Goal: Navigation & Orientation: Find specific page/section

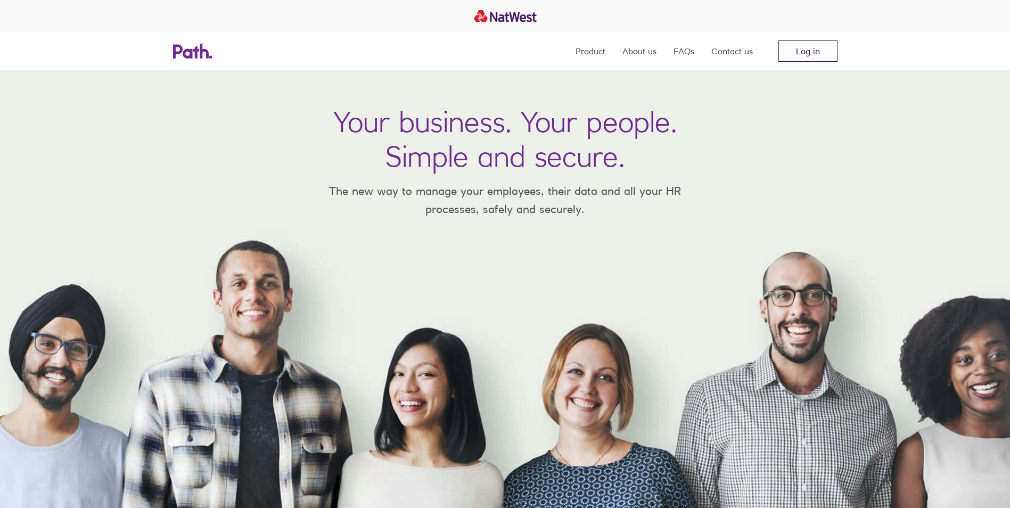
click at [816, 46] on link "Log in" at bounding box center [807, 50] width 59 height 21
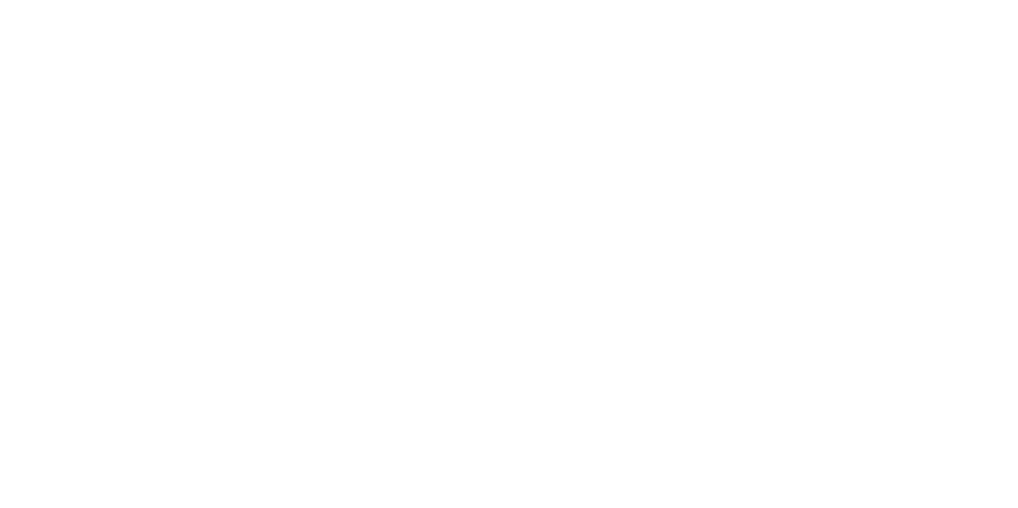
click at [27, 89] on div at bounding box center [509, 254] width 1018 height 508
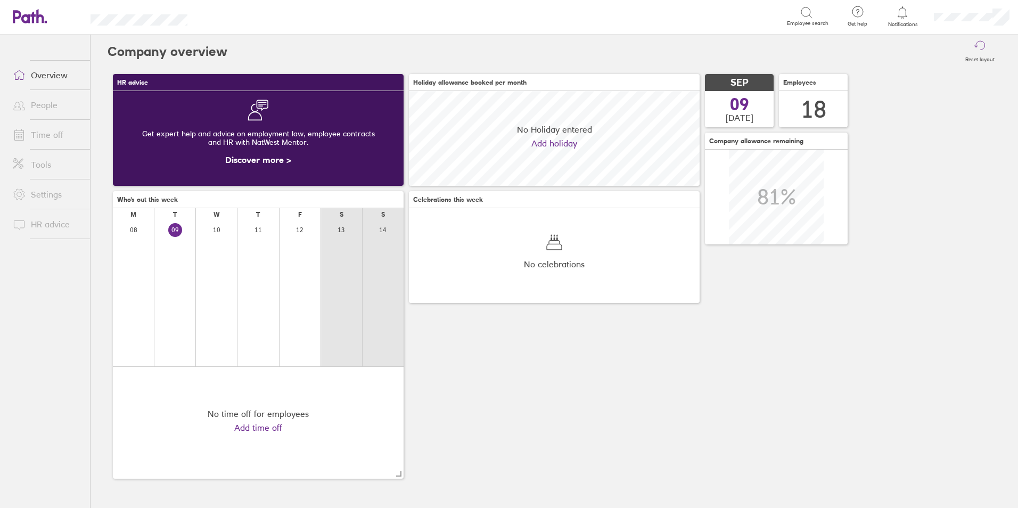
scroll to position [95, 291]
click at [41, 104] on link "People" at bounding box center [47, 104] width 86 height 21
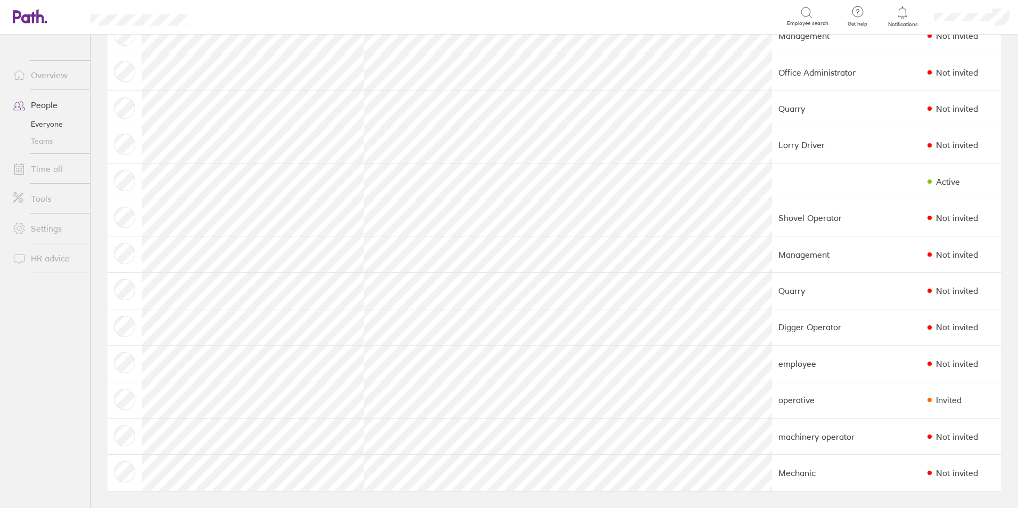
scroll to position [259, 0]
